Goal: Transaction & Acquisition: Obtain resource

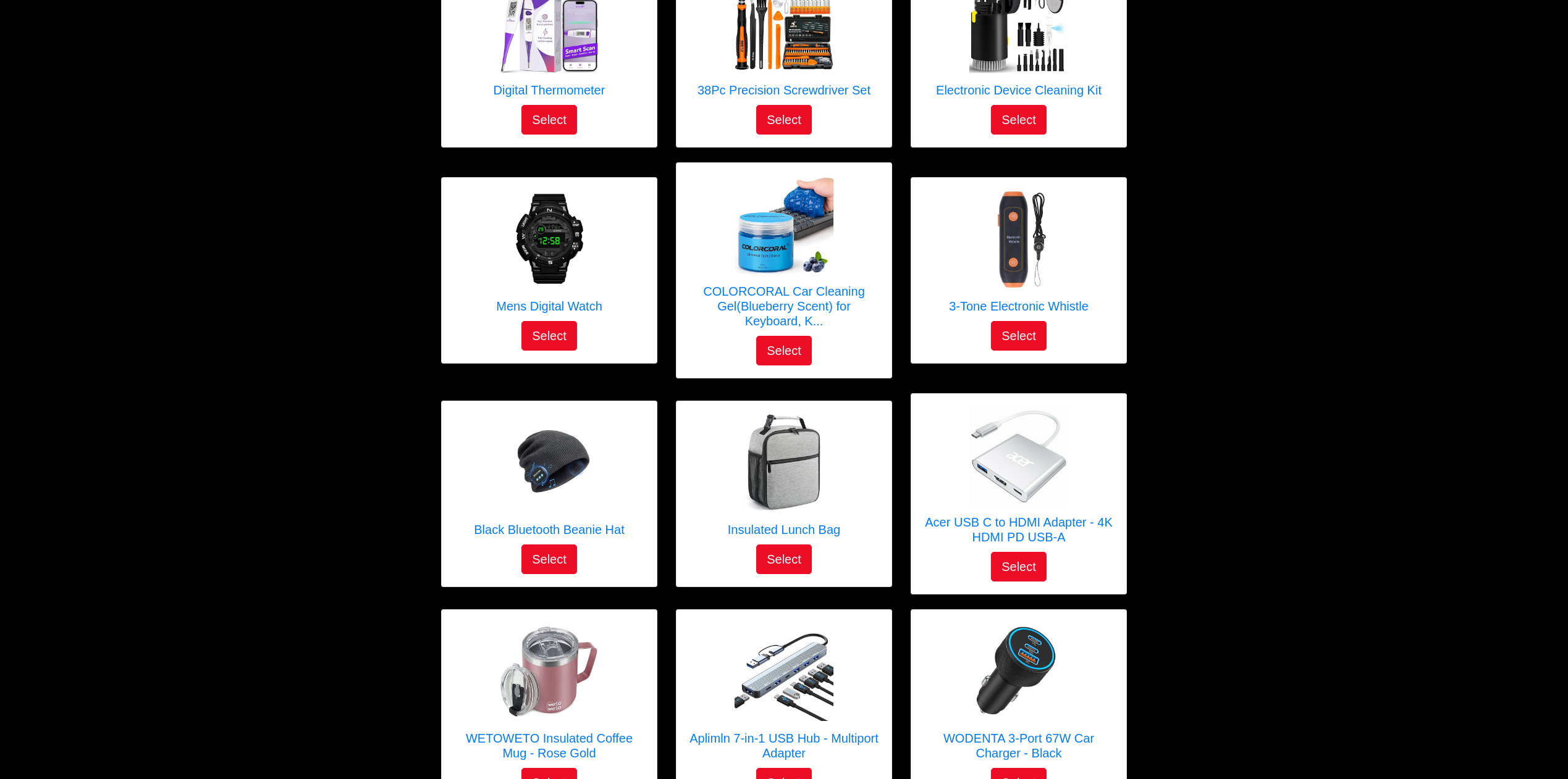
scroll to position [1612, 0]
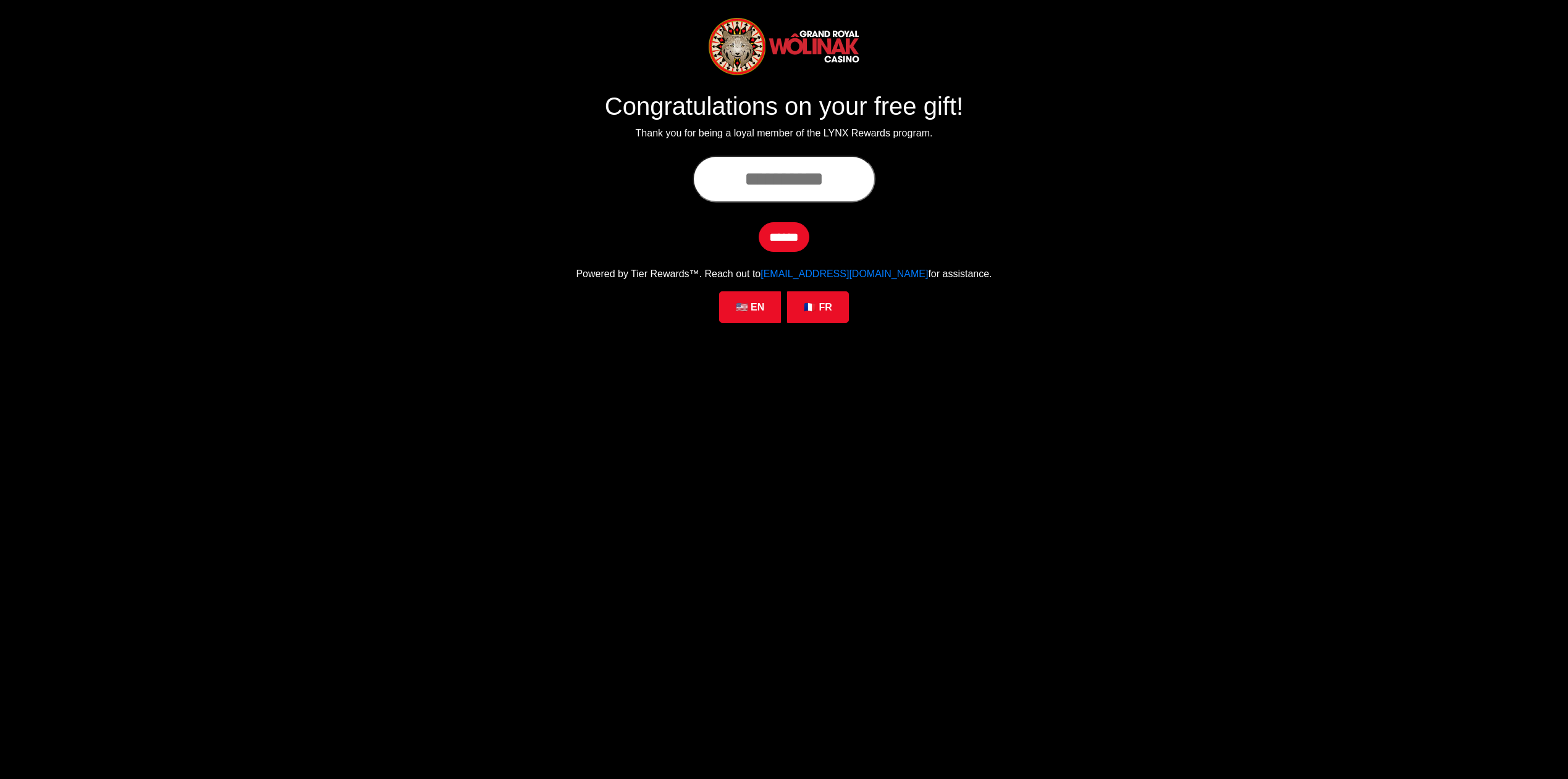
click at [756, 185] on input "text" at bounding box center [784, 179] width 183 height 47
paste input "**********"
type input "**********"
click at [782, 238] on input "******" at bounding box center [784, 236] width 51 height 30
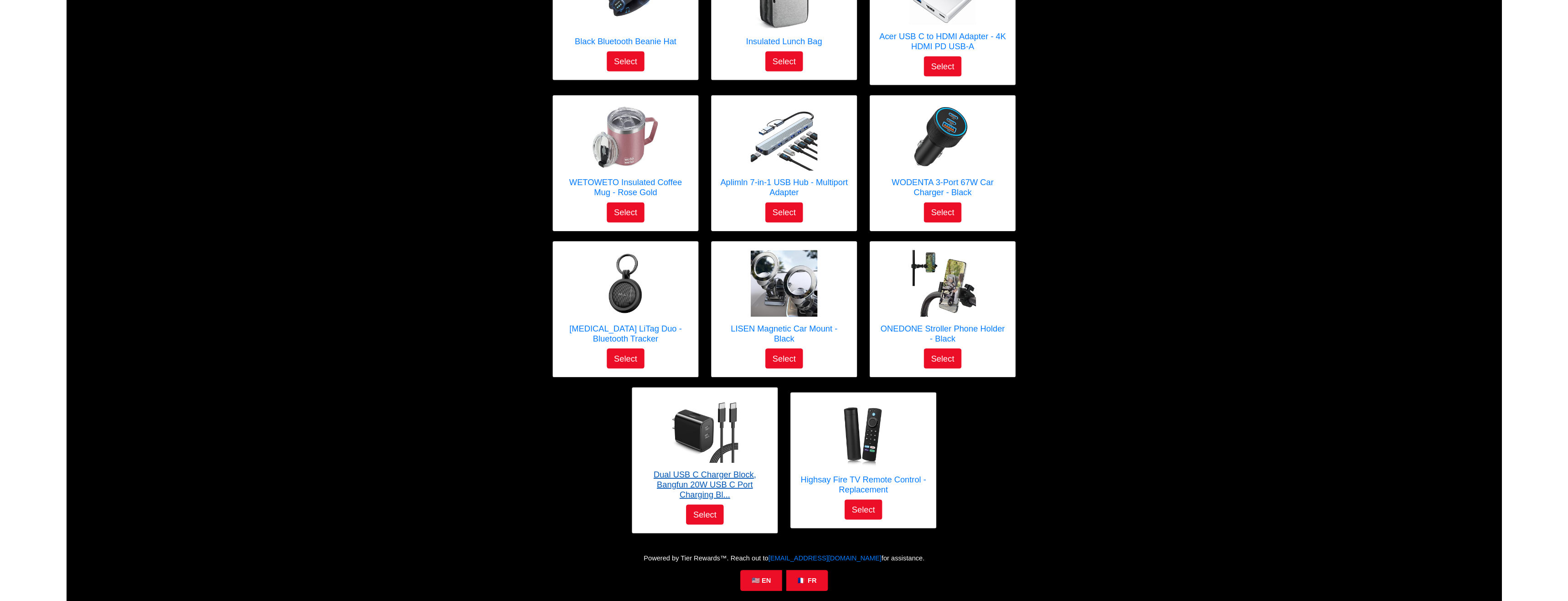
scroll to position [1164, 0]
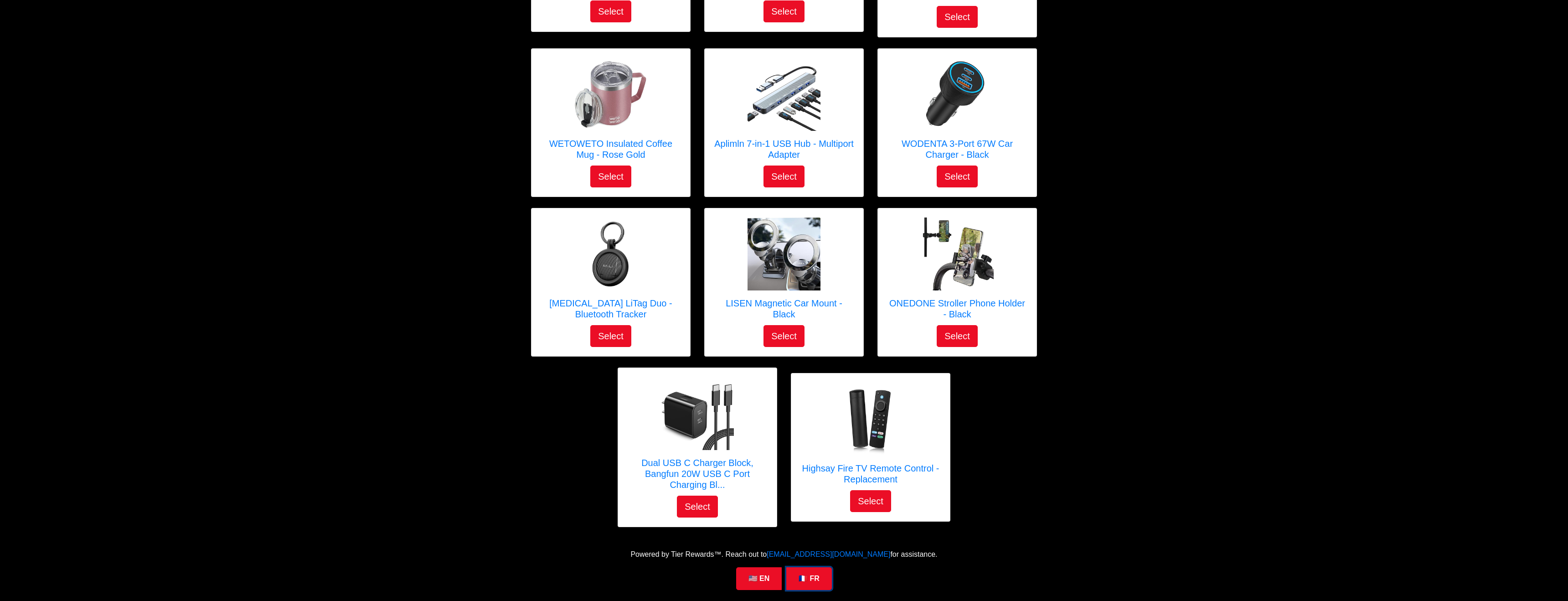
click at [812, 575] on link "🇫🇷 FR" at bounding box center [809, 578] width 45 height 23
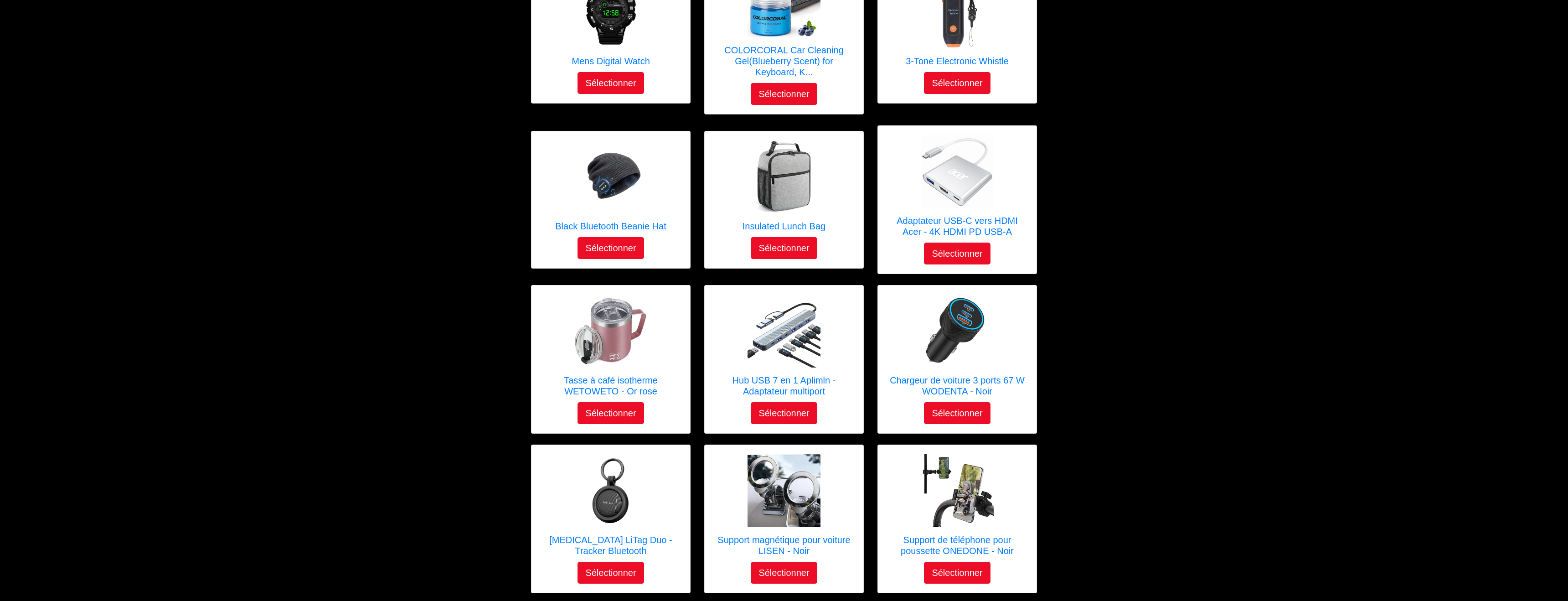
scroll to position [1175, 0]
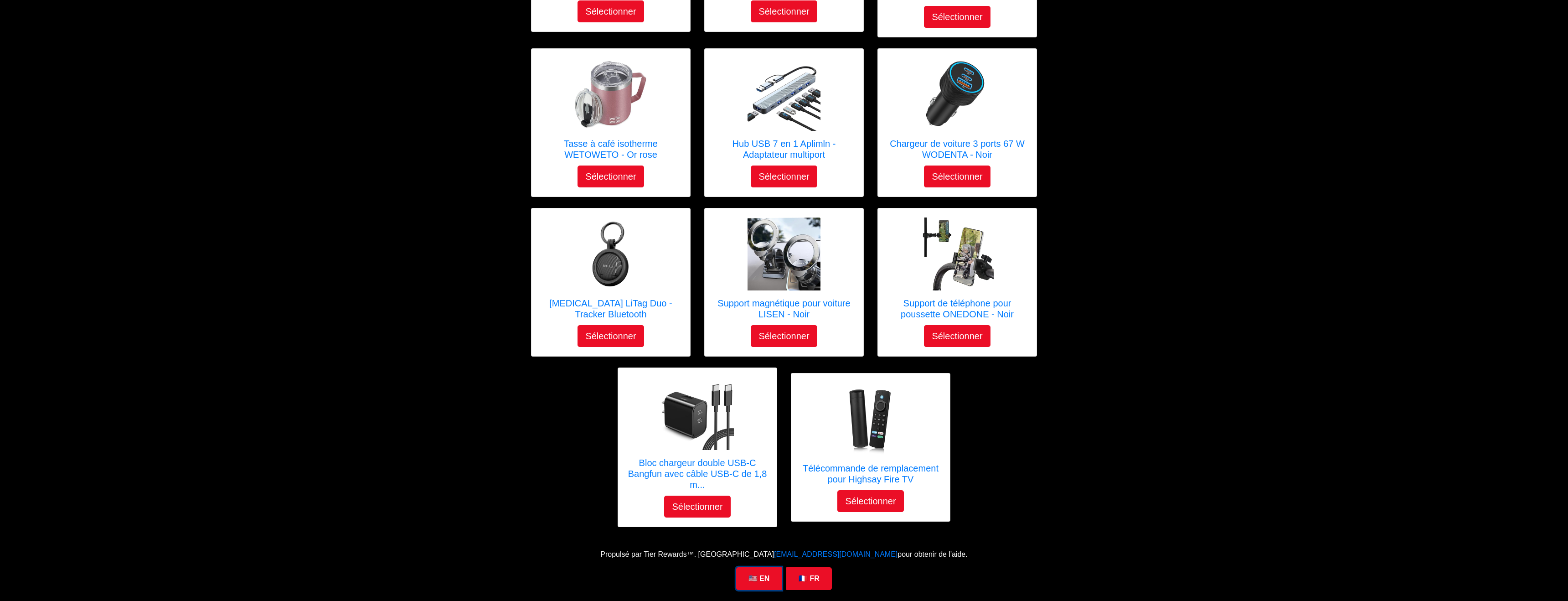
click at [759, 581] on link "🇺🇸 EN" at bounding box center [759, 578] width 45 height 23
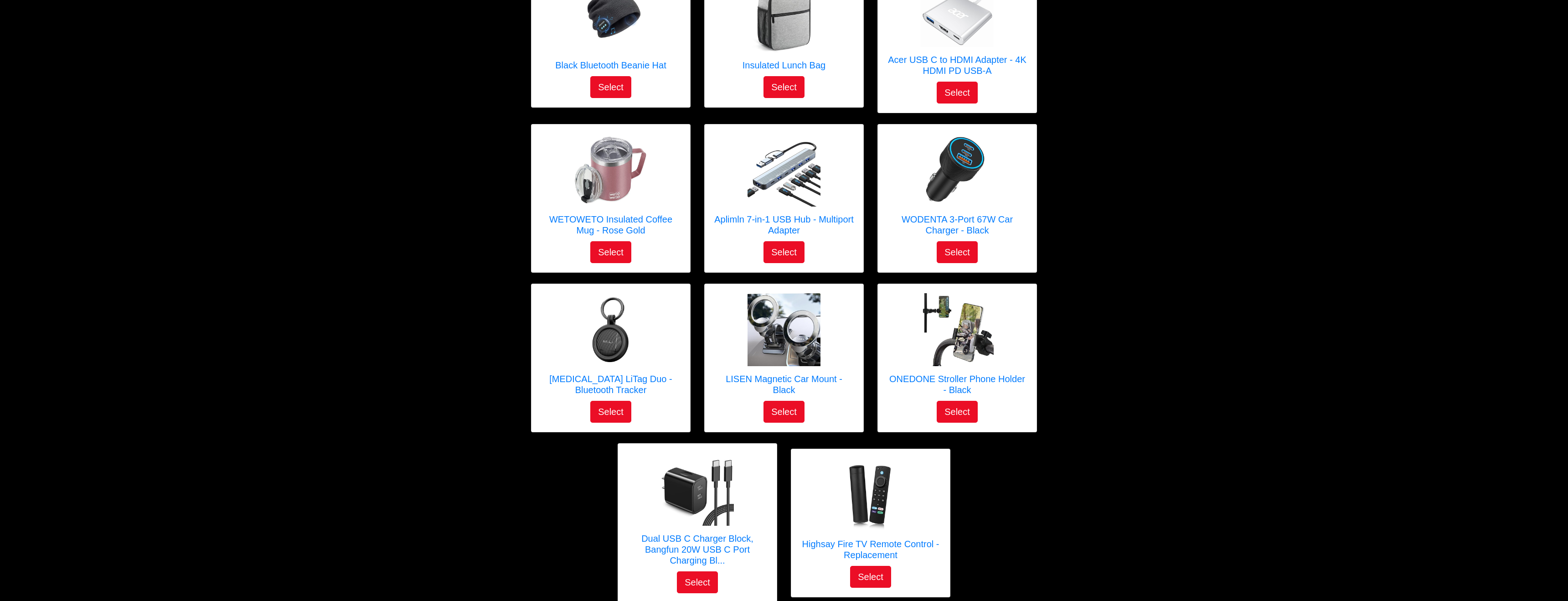
scroll to position [1164, 0]
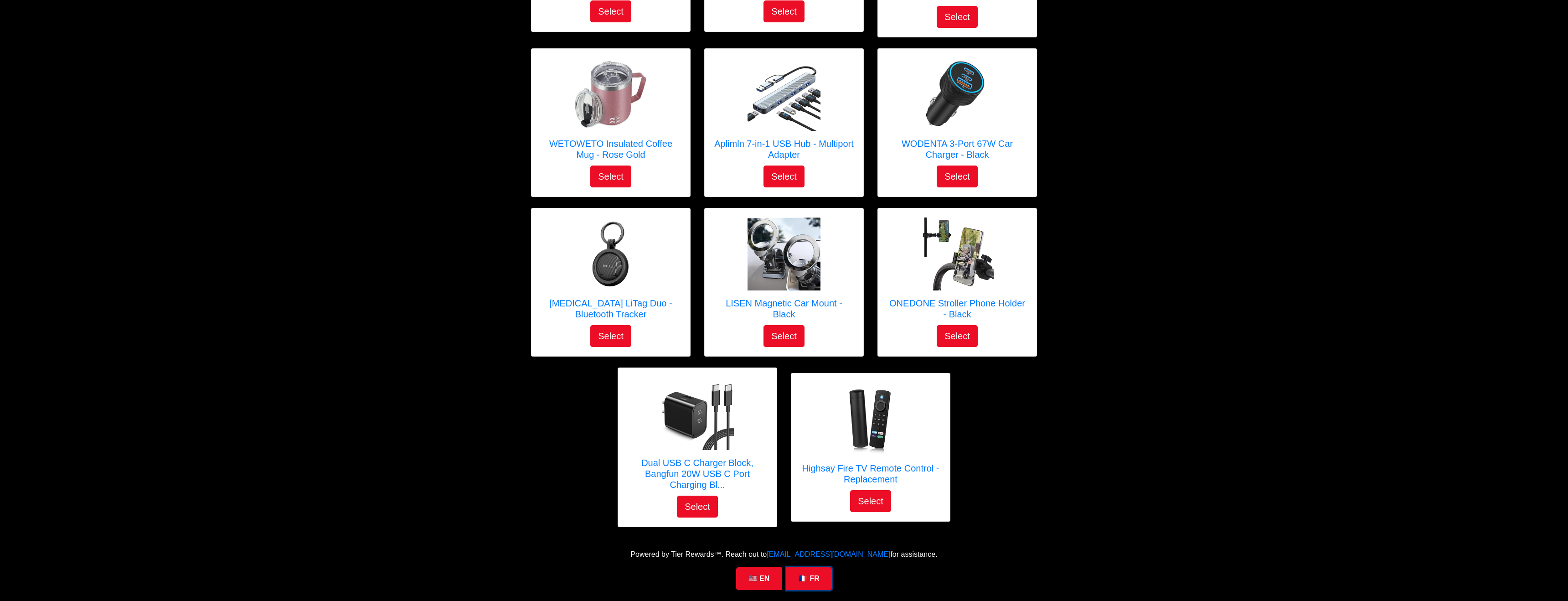
click at [810, 582] on link "🇫🇷 FR" at bounding box center [809, 578] width 45 height 23
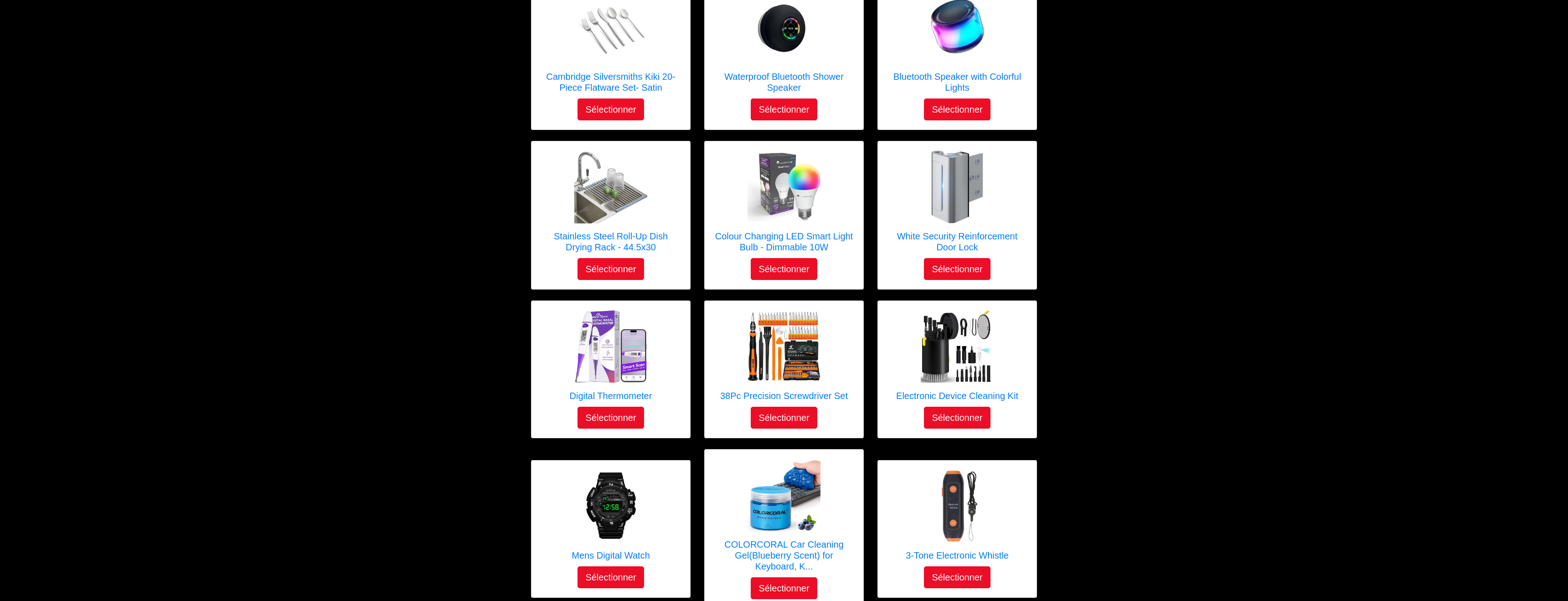
scroll to position [397, 0]
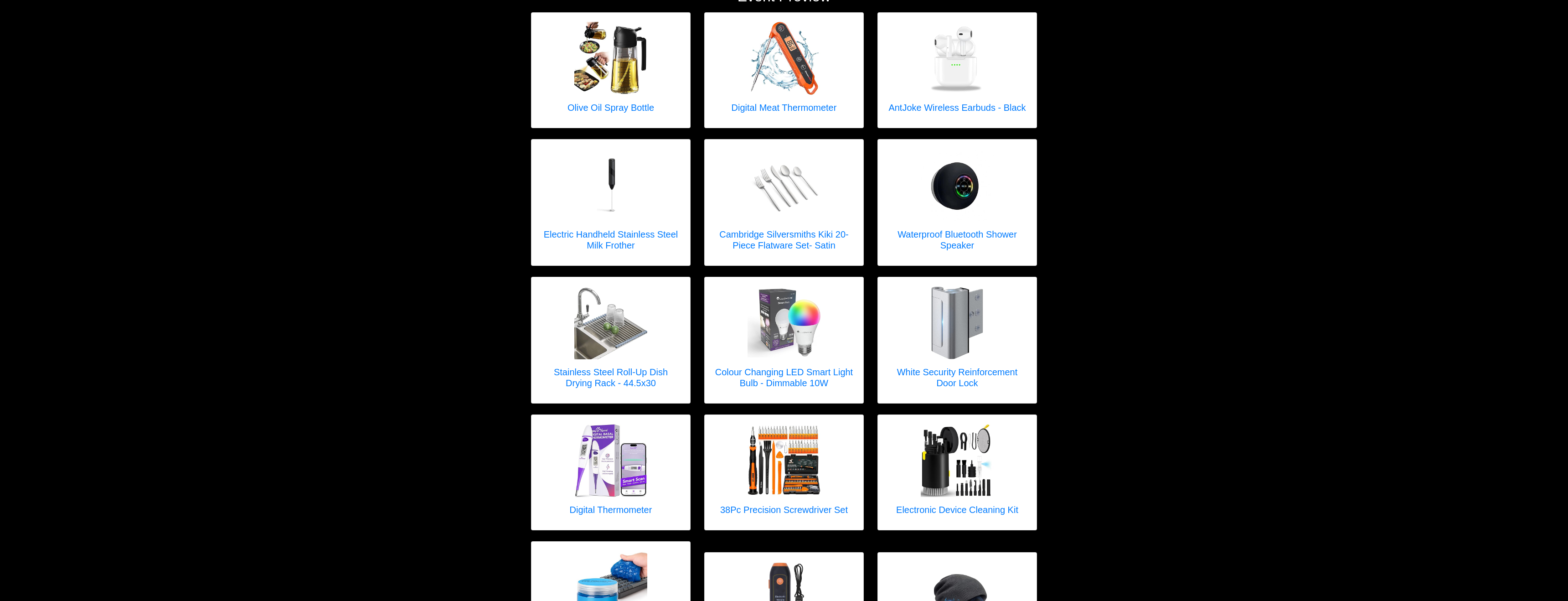
scroll to position [146, 0]
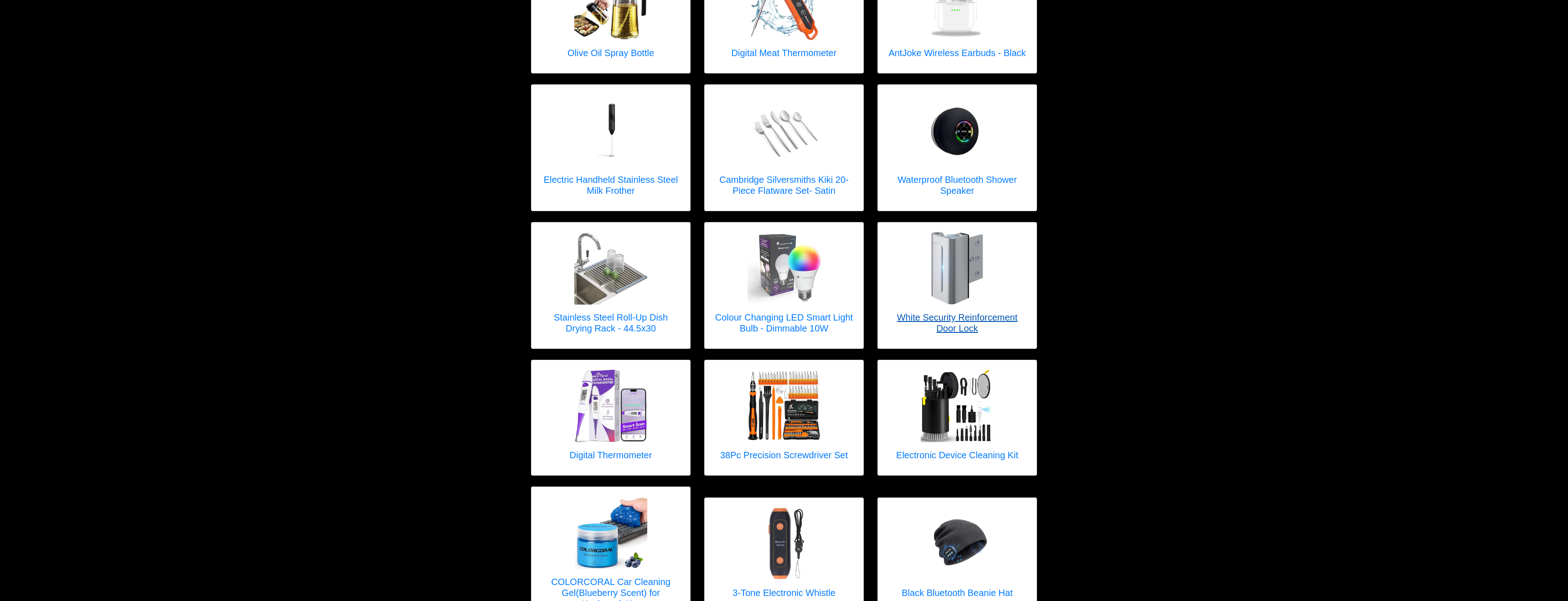
click at [958, 310] on link "White Security Reinforcement Door Lock" at bounding box center [957, 285] width 140 height 108
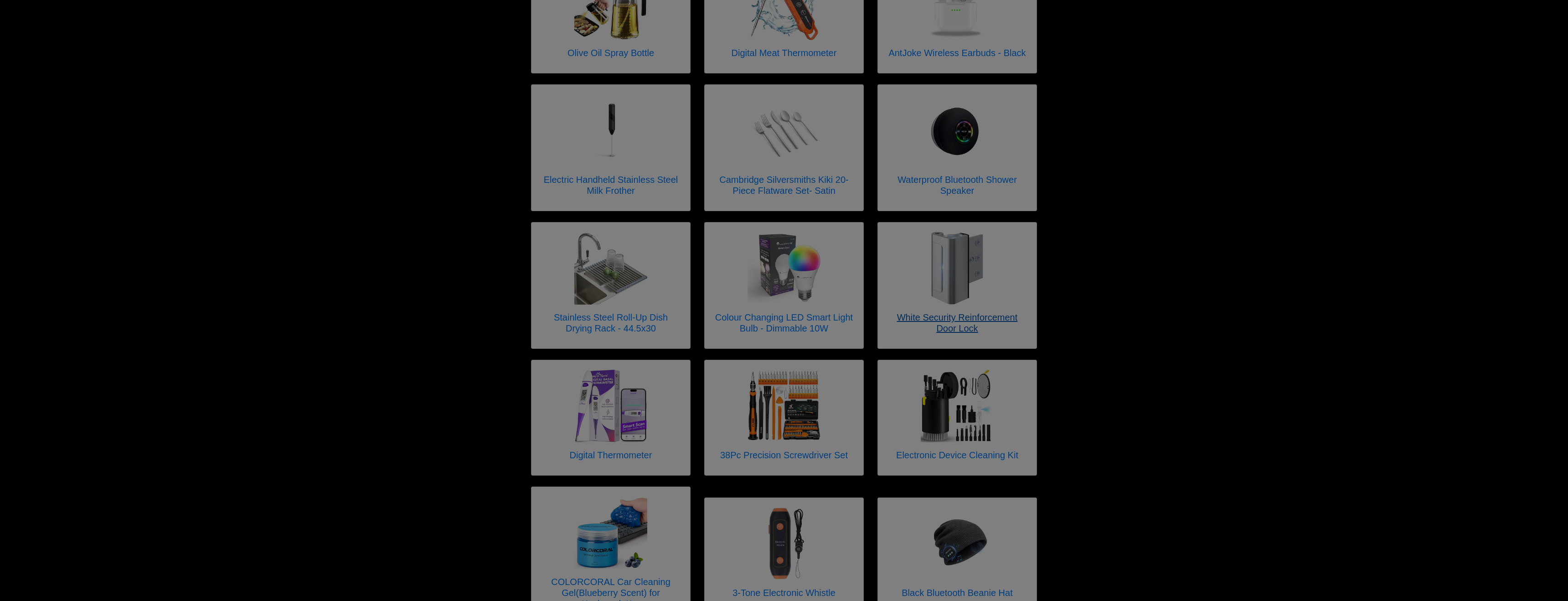
scroll to position [145, 0]
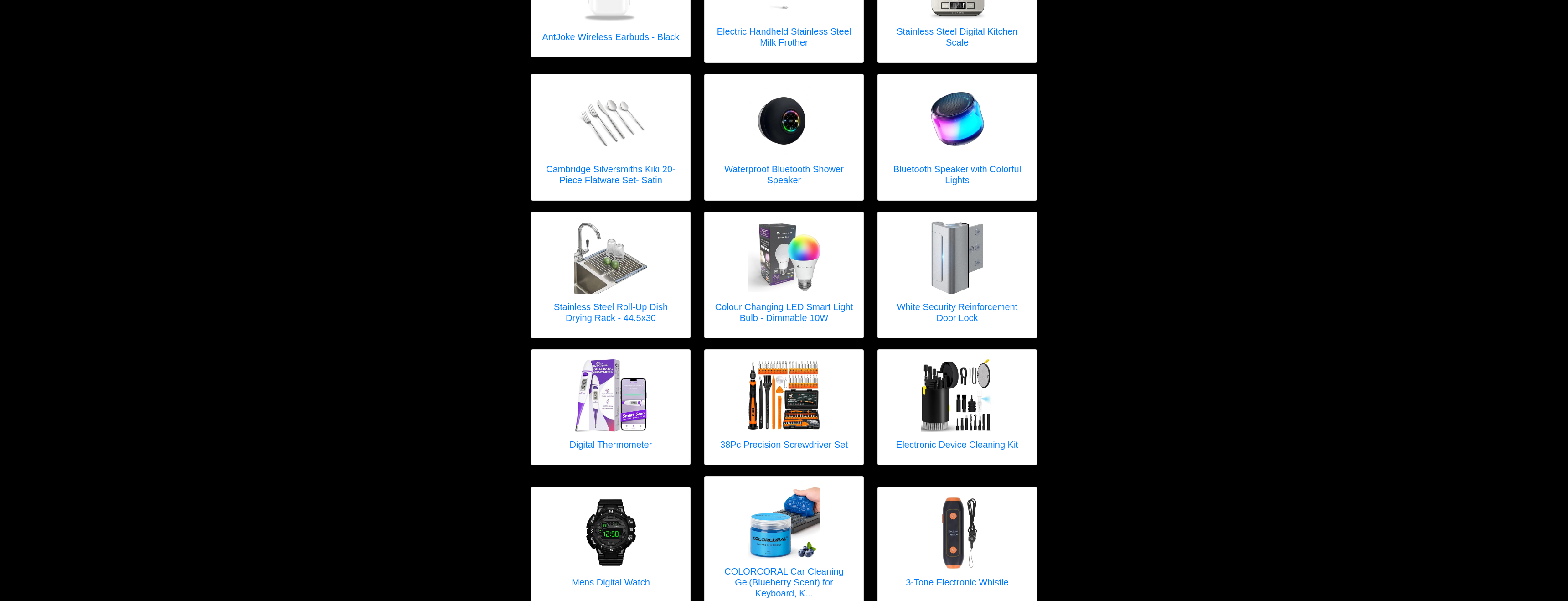
scroll to position [295, 0]
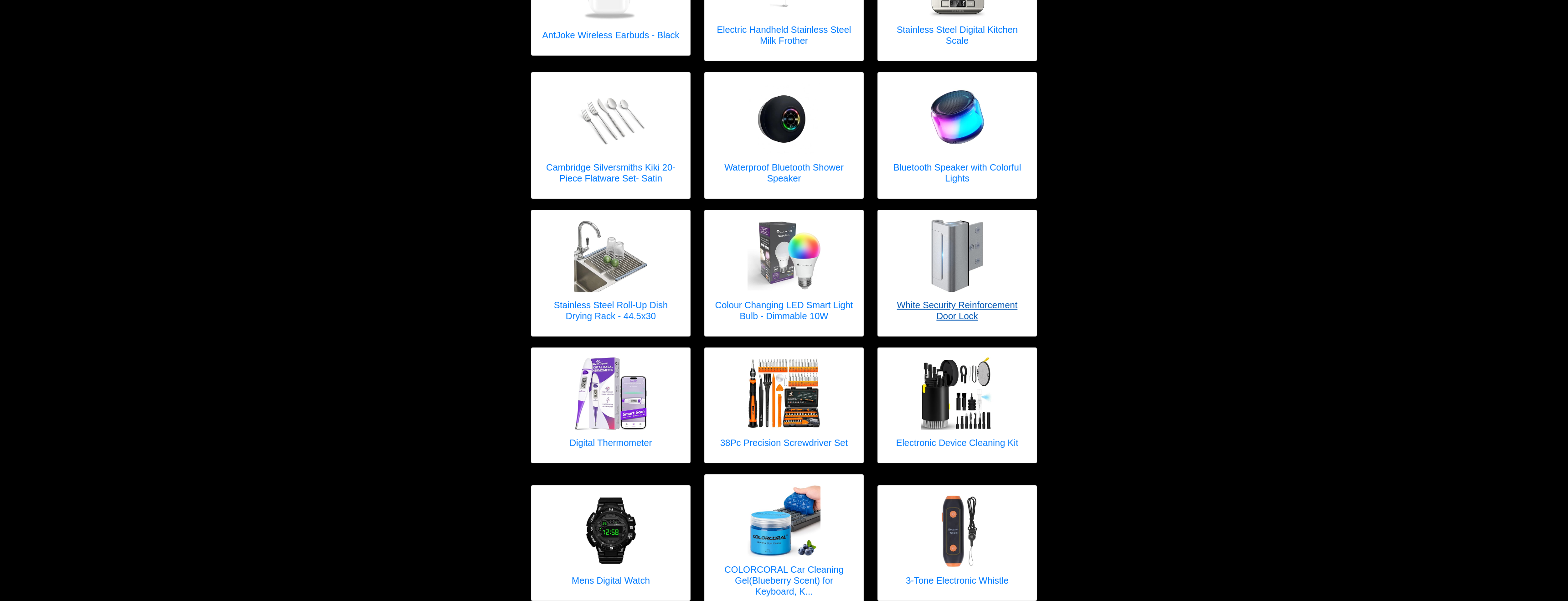
click at [954, 300] on h5 "White Security Reinforcement Door Lock" at bounding box center [957, 310] width 140 height 22
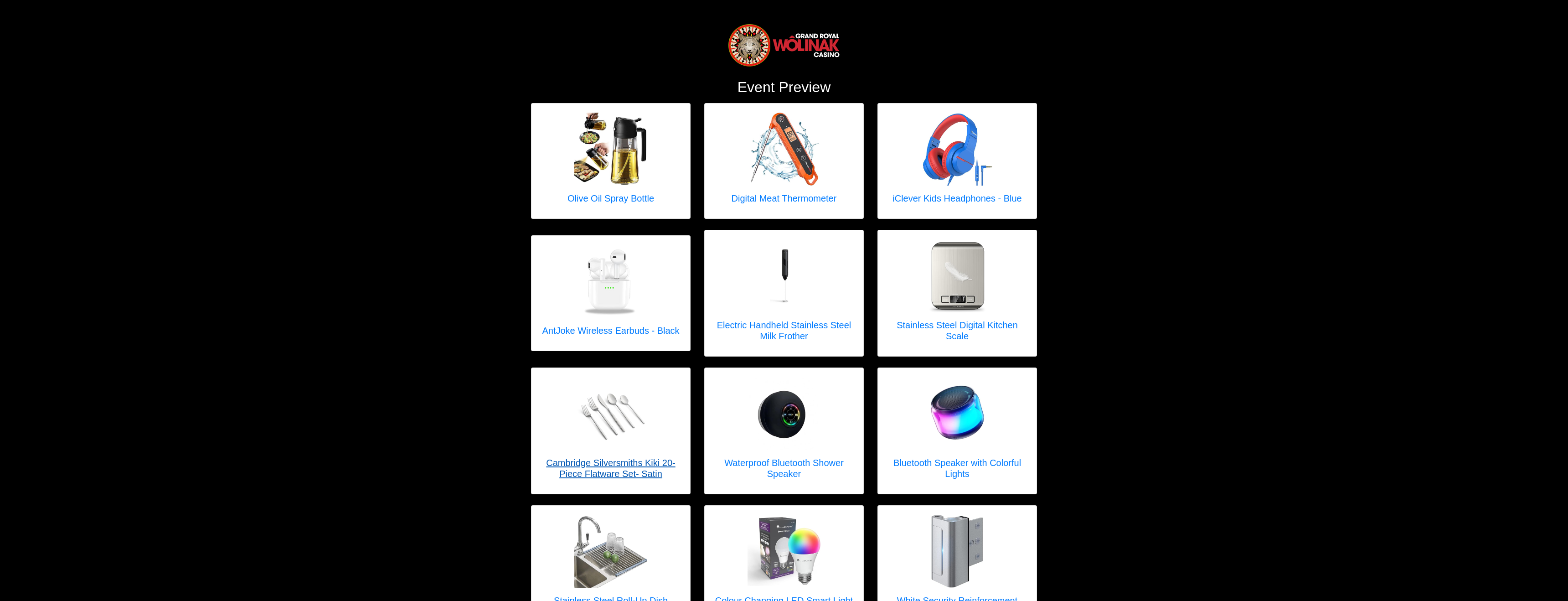
scroll to position [295, 0]
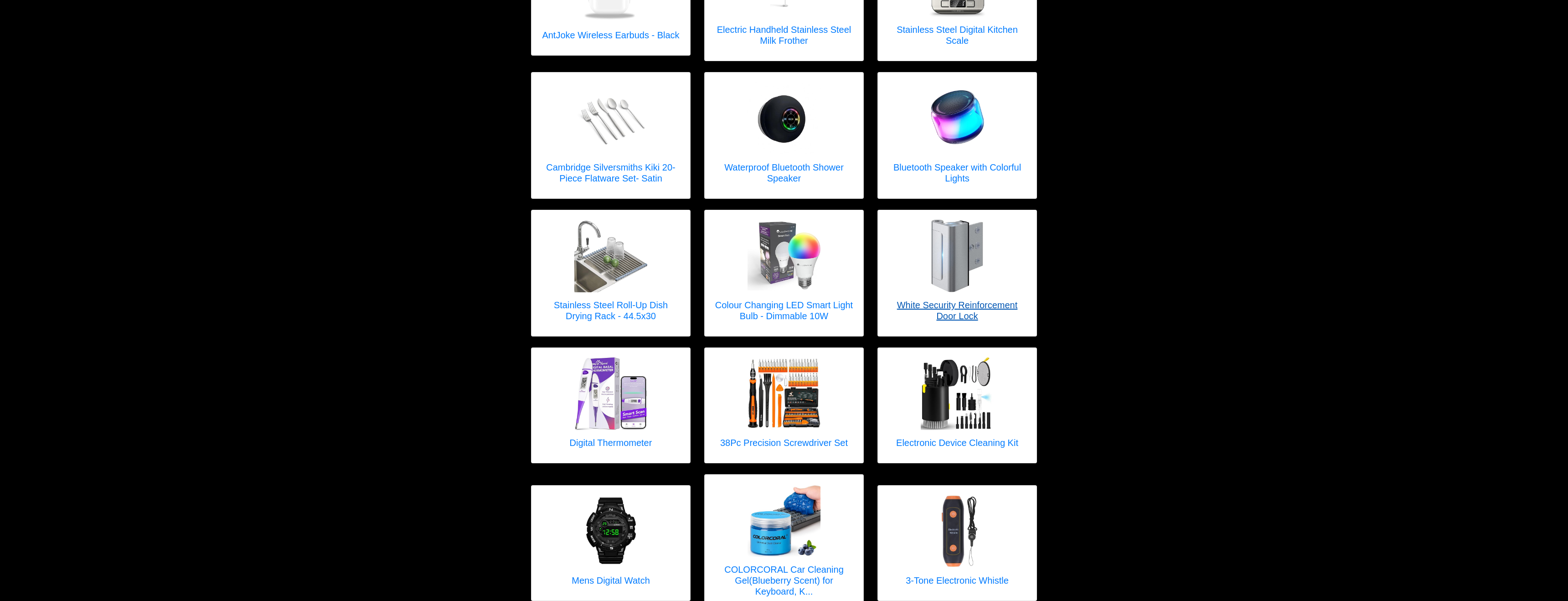
click at [964, 302] on h5 "White Security Reinforcement Door Lock" at bounding box center [957, 310] width 140 height 22
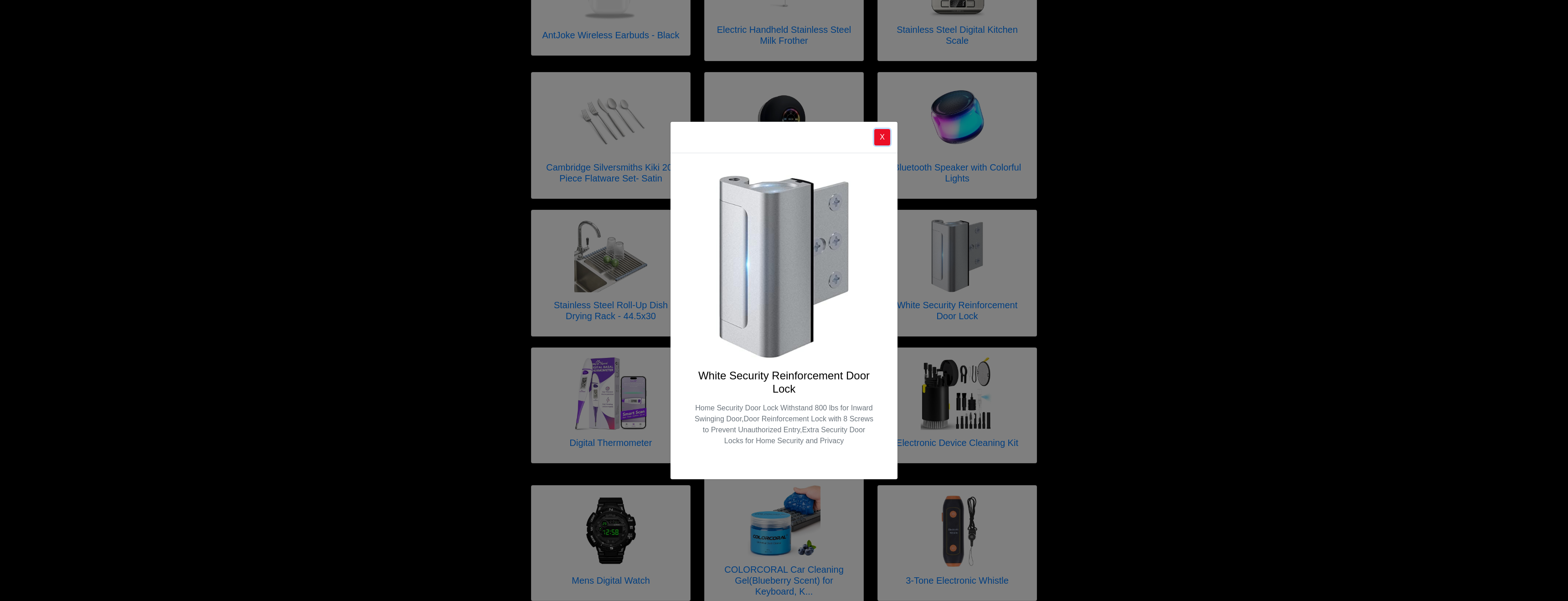
click at [880, 138] on button "X" at bounding box center [882, 137] width 16 height 17
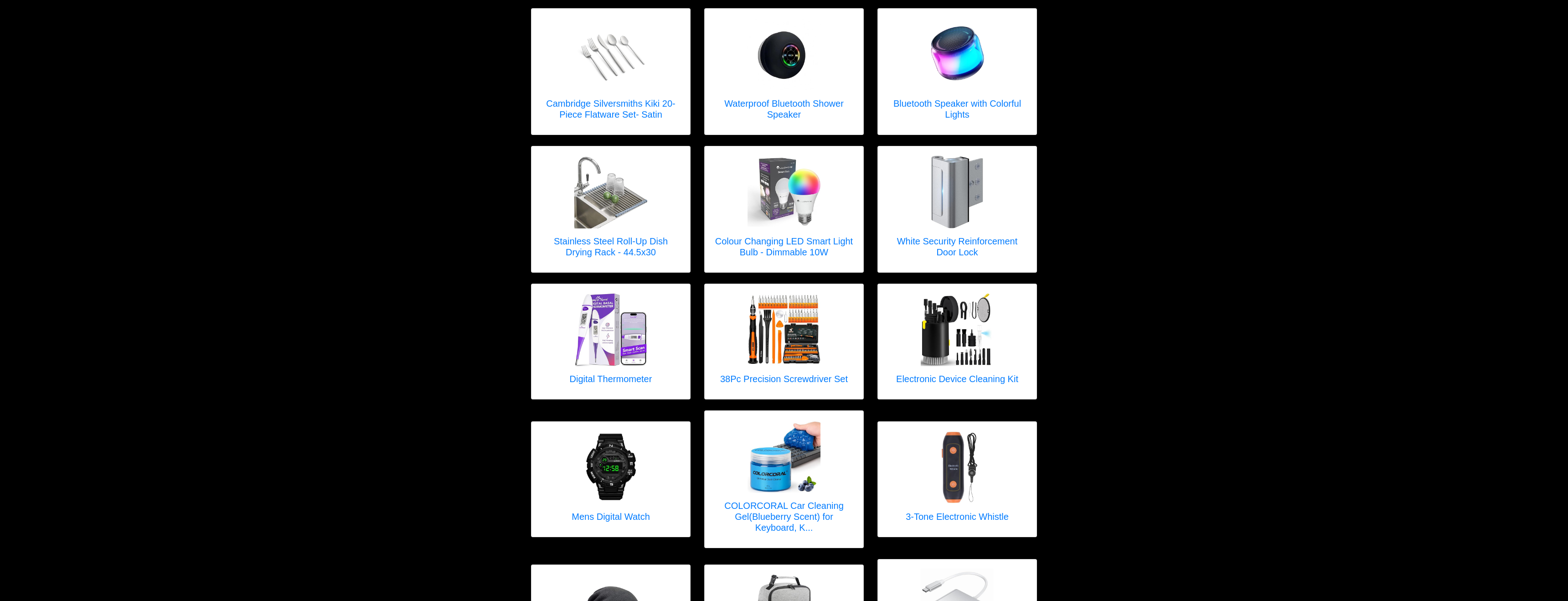
scroll to position [0, 0]
